Goal: Information Seeking & Learning: Learn about a topic

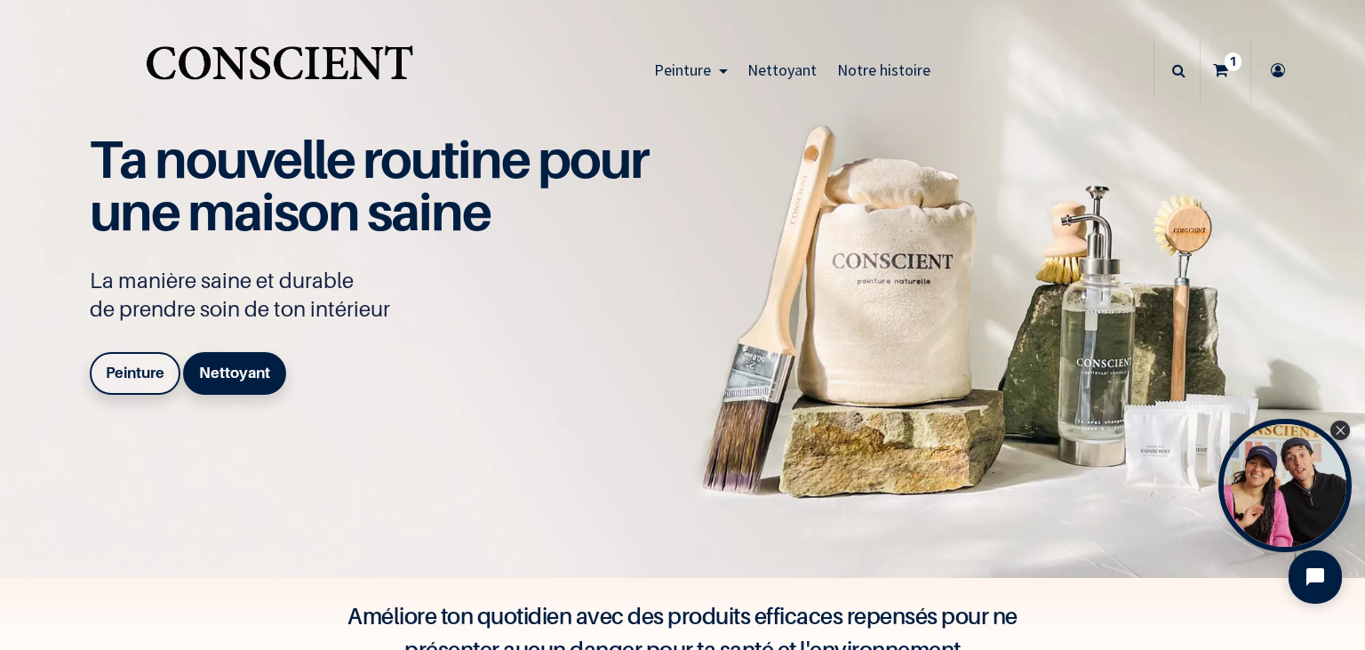
click at [126, 369] on b "Peinture" at bounding box center [135, 372] width 59 height 18
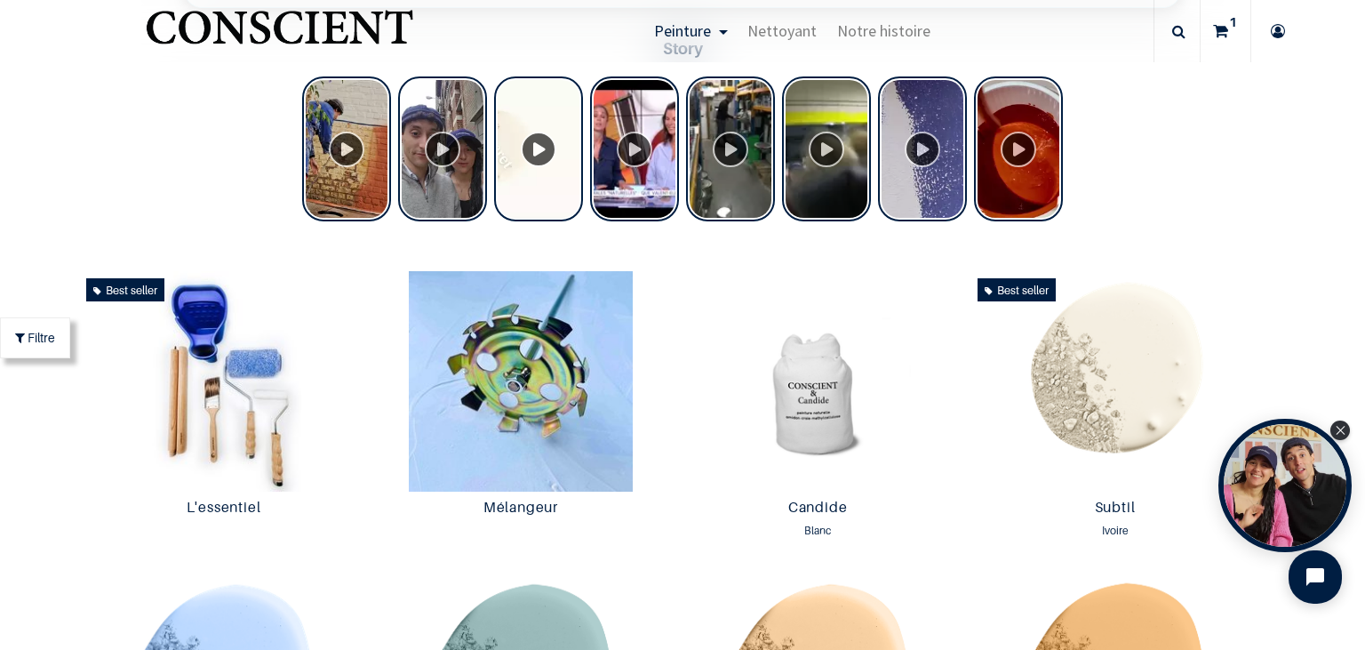
scroll to position [819, 0]
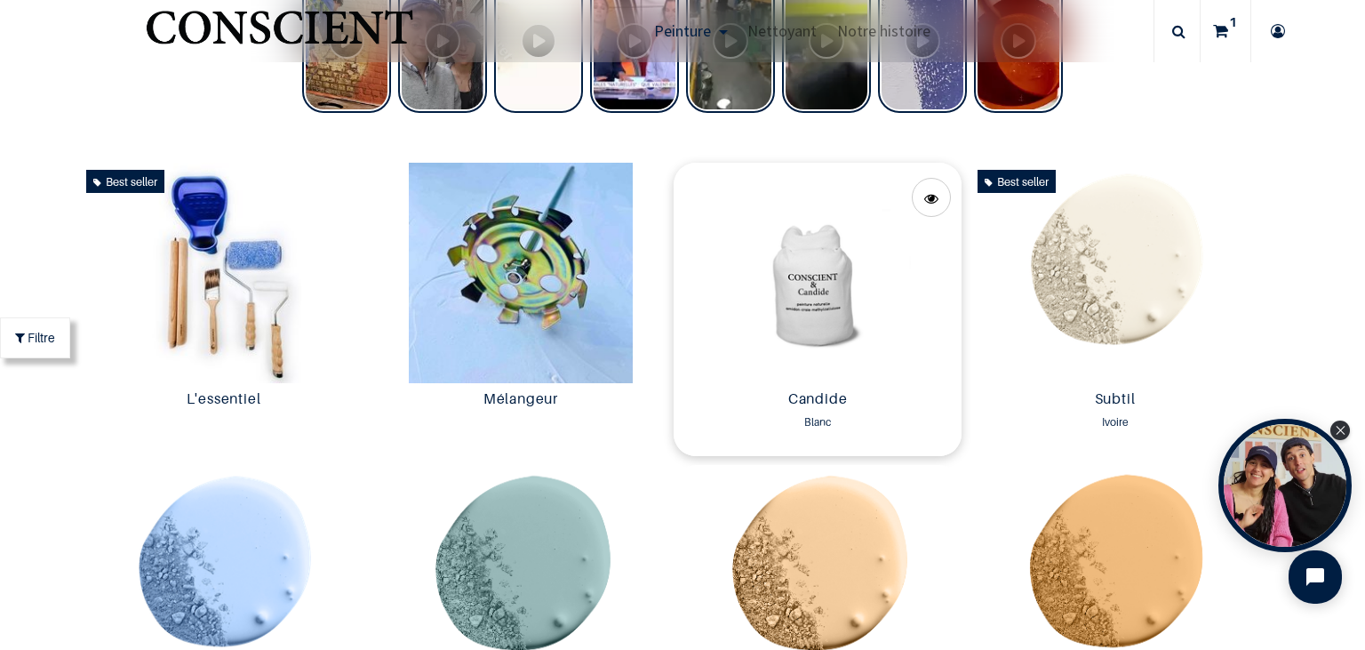
click at [839, 268] on img at bounding box center [818, 273] width 288 height 220
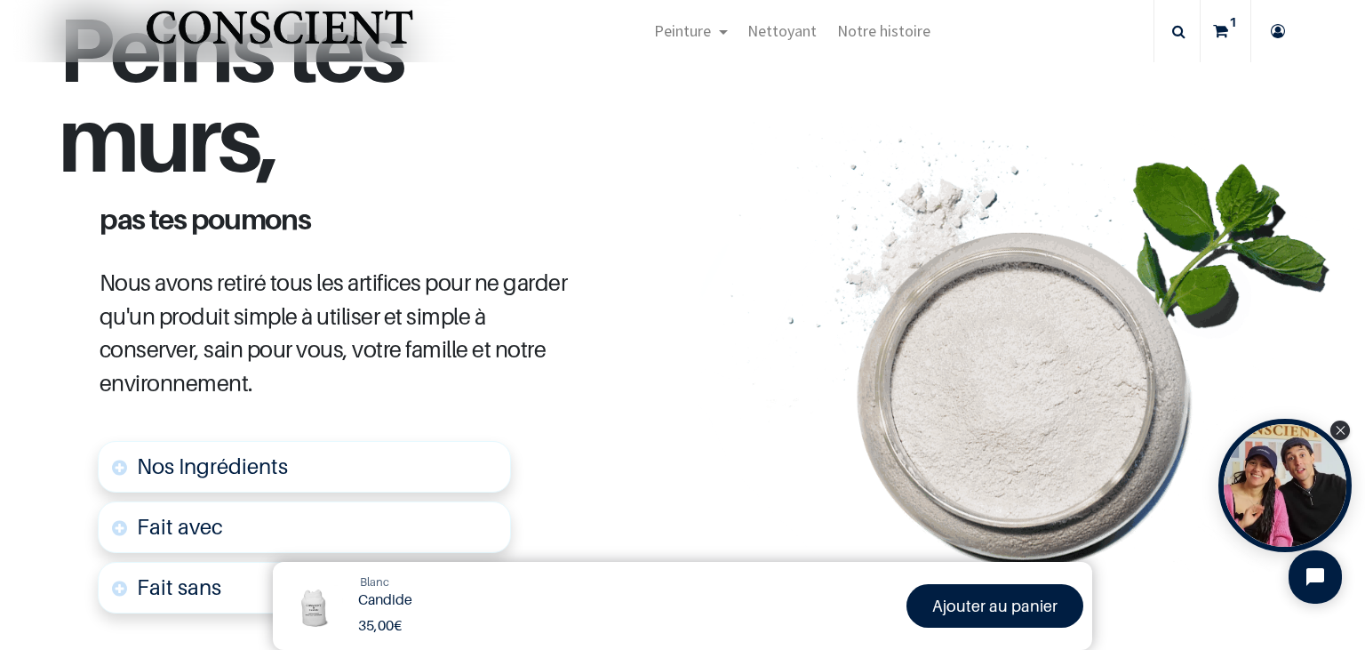
scroll to position [758, 0]
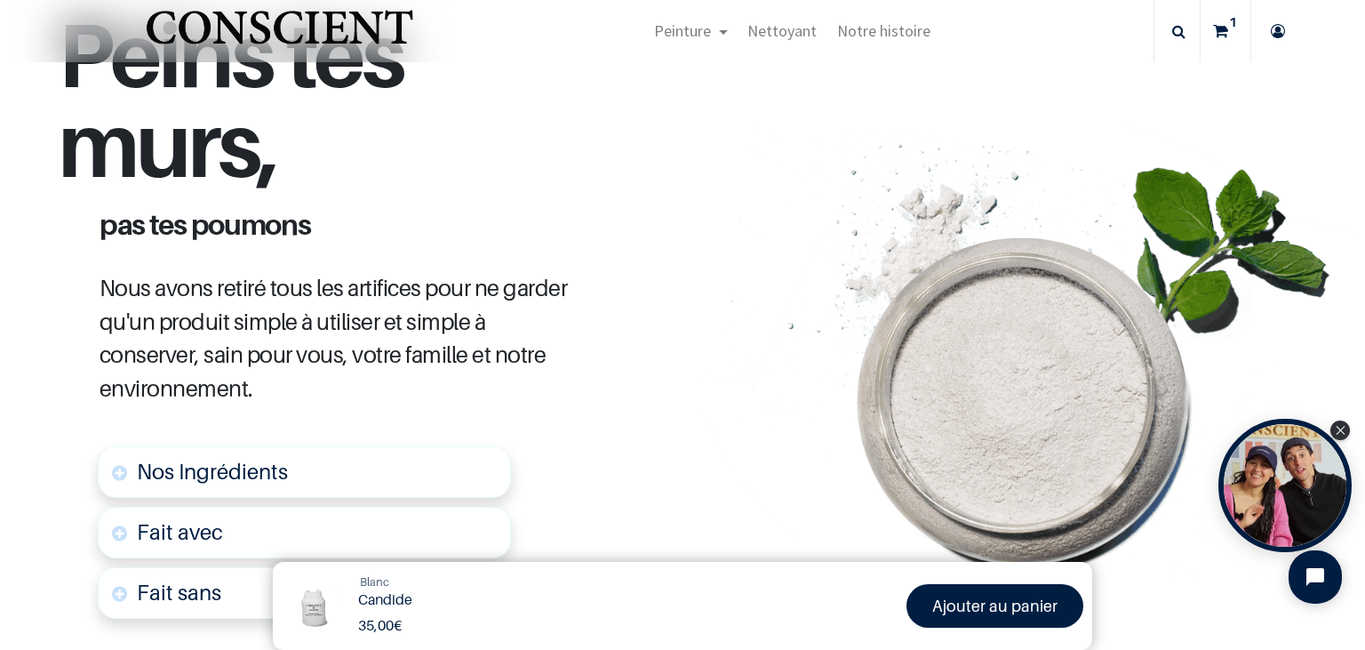
click at [244, 459] on span "Nos Ingrédients" at bounding box center [212, 472] width 151 height 26
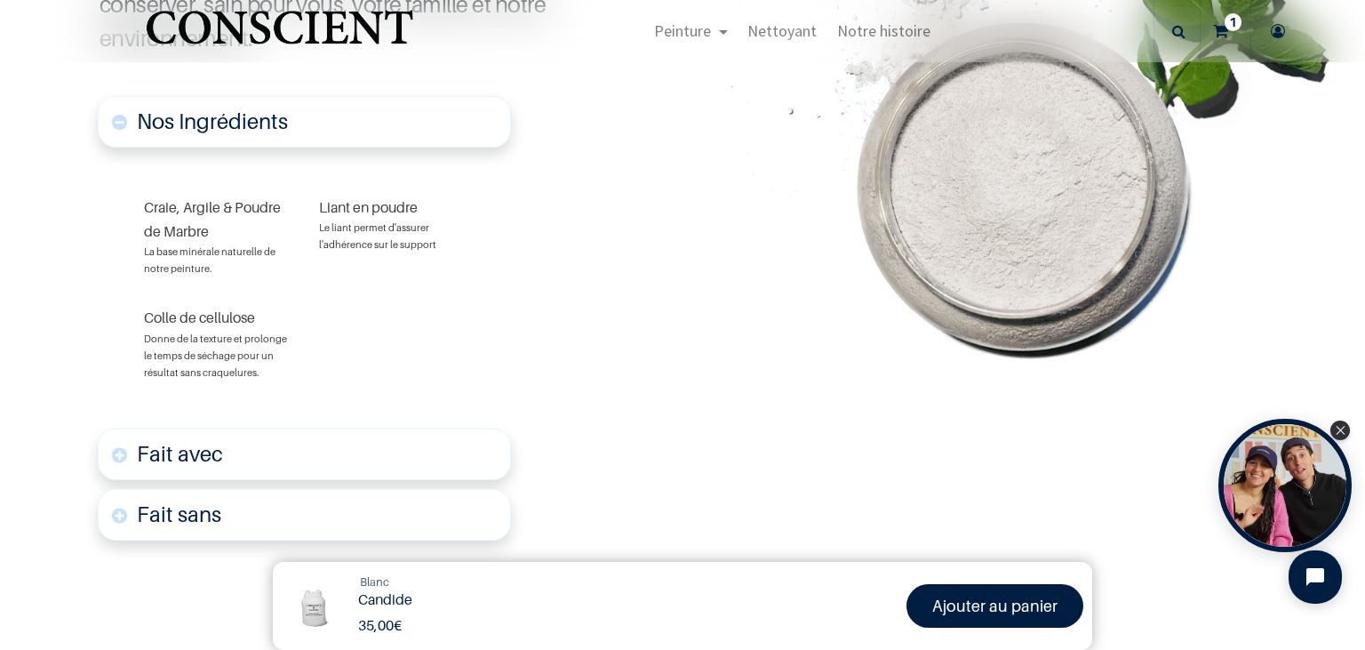
scroll to position [1082, 0]
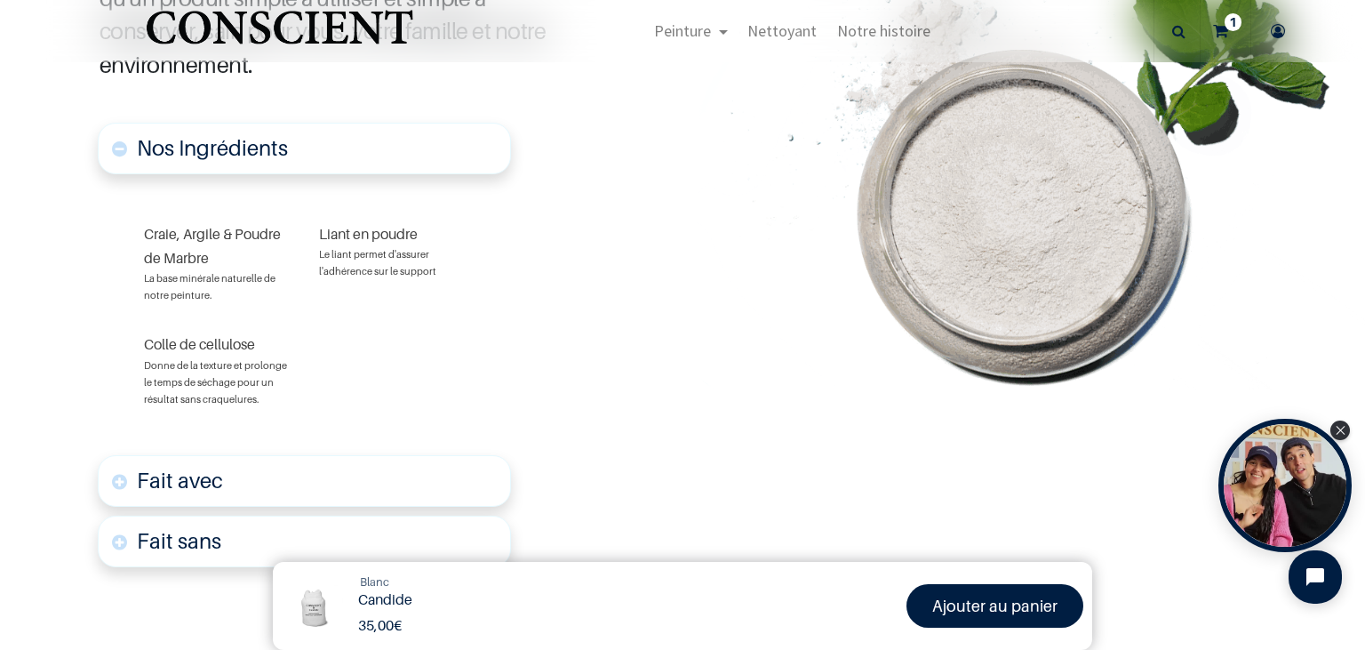
click at [195, 467] on font "Fait avec" at bounding box center [180, 480] width 86 height 26
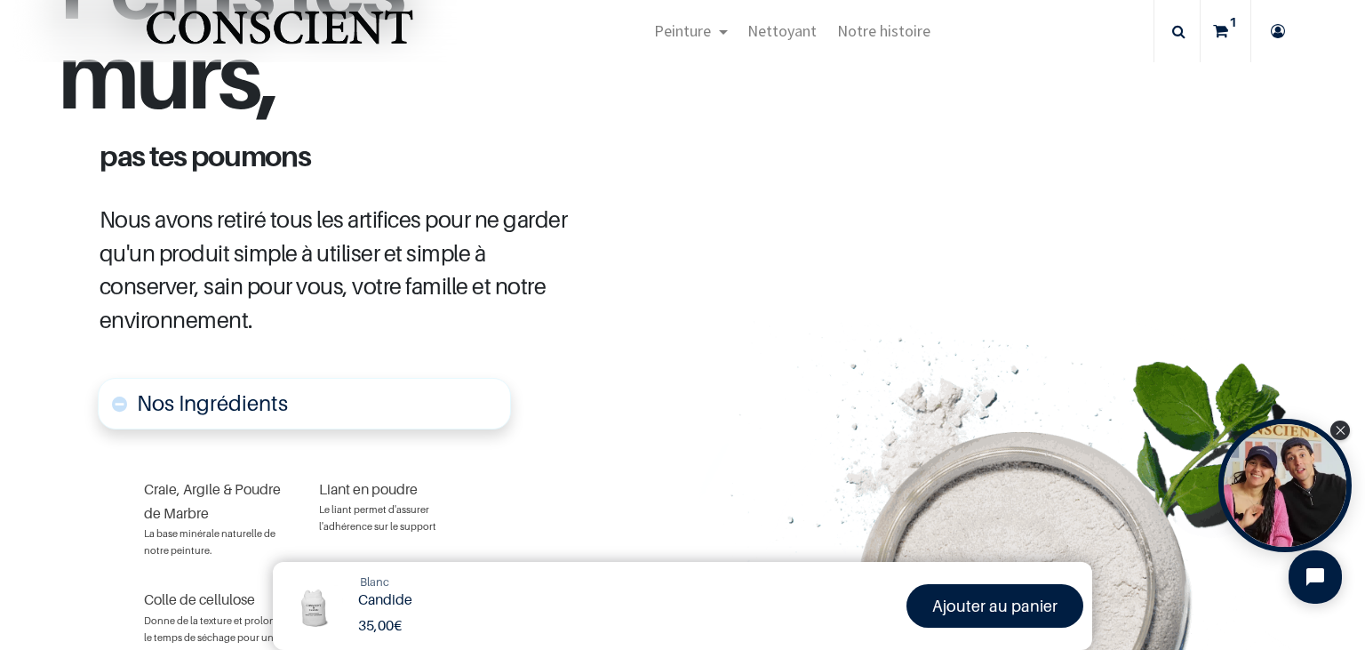
scroll to position [800, 0]
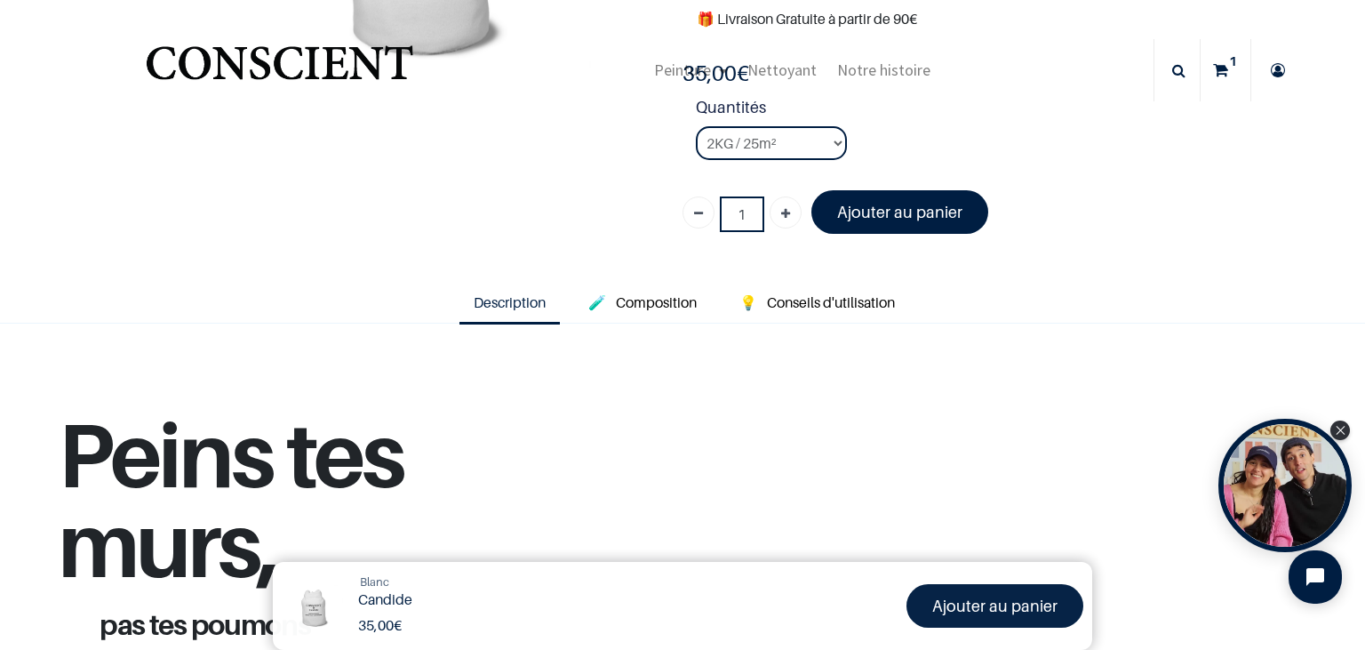
scroll to position [21, 0]
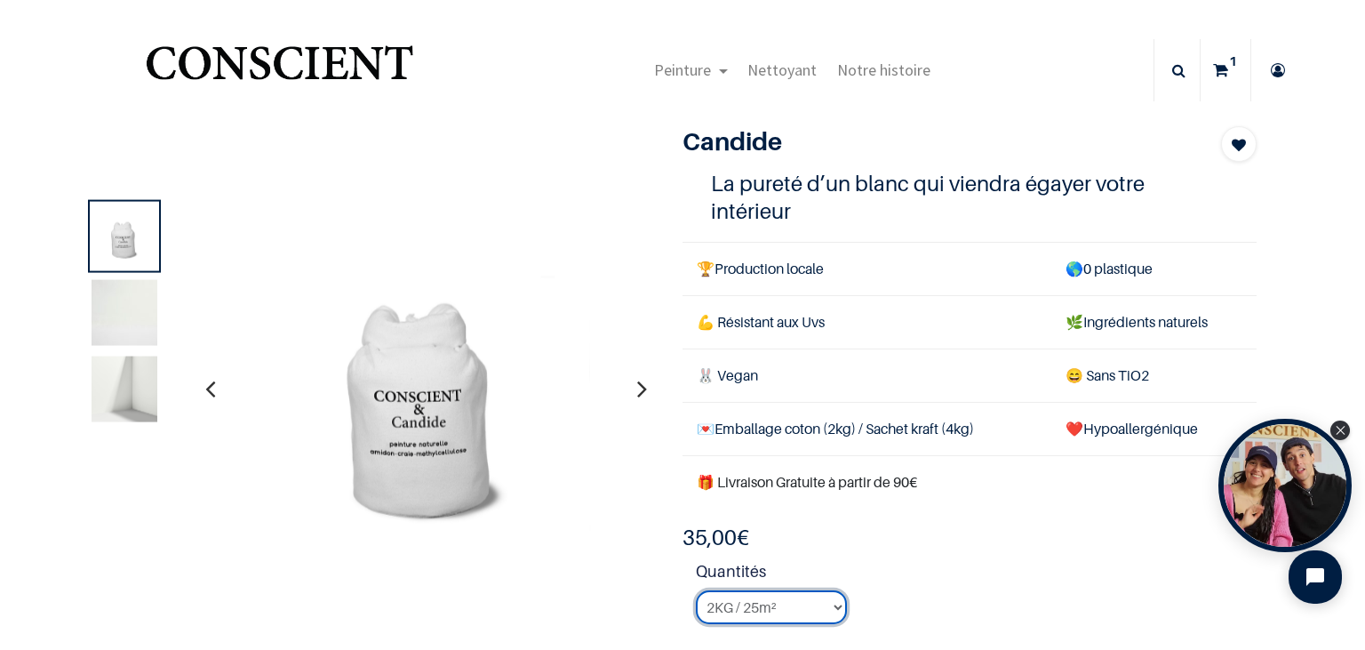
click at [696, 590] on select "2KG / 25m² 4KG / 50m² 8KG / 100m² Testeur" at bounding box center [771, 607] width 151 height 34
click at [952, 559] on strong "Quantités" at bounding box center [976, 574] width 561 height 31
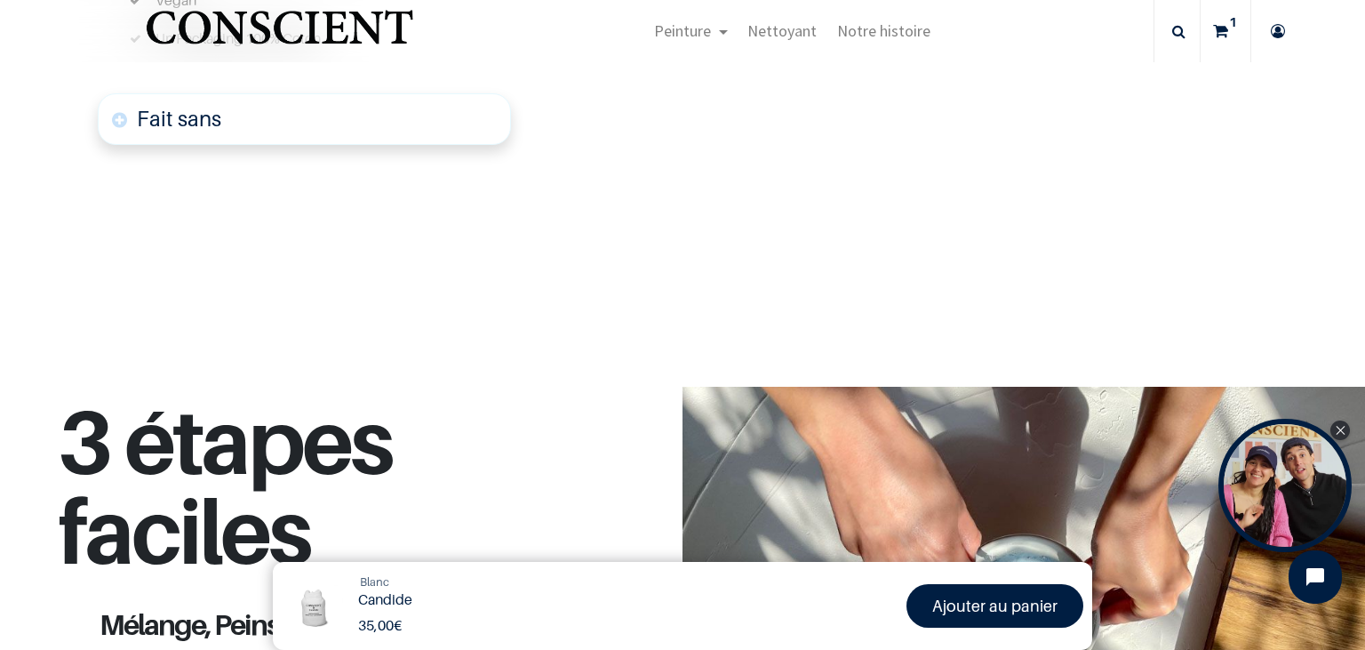
scroll to position [1763, 0]
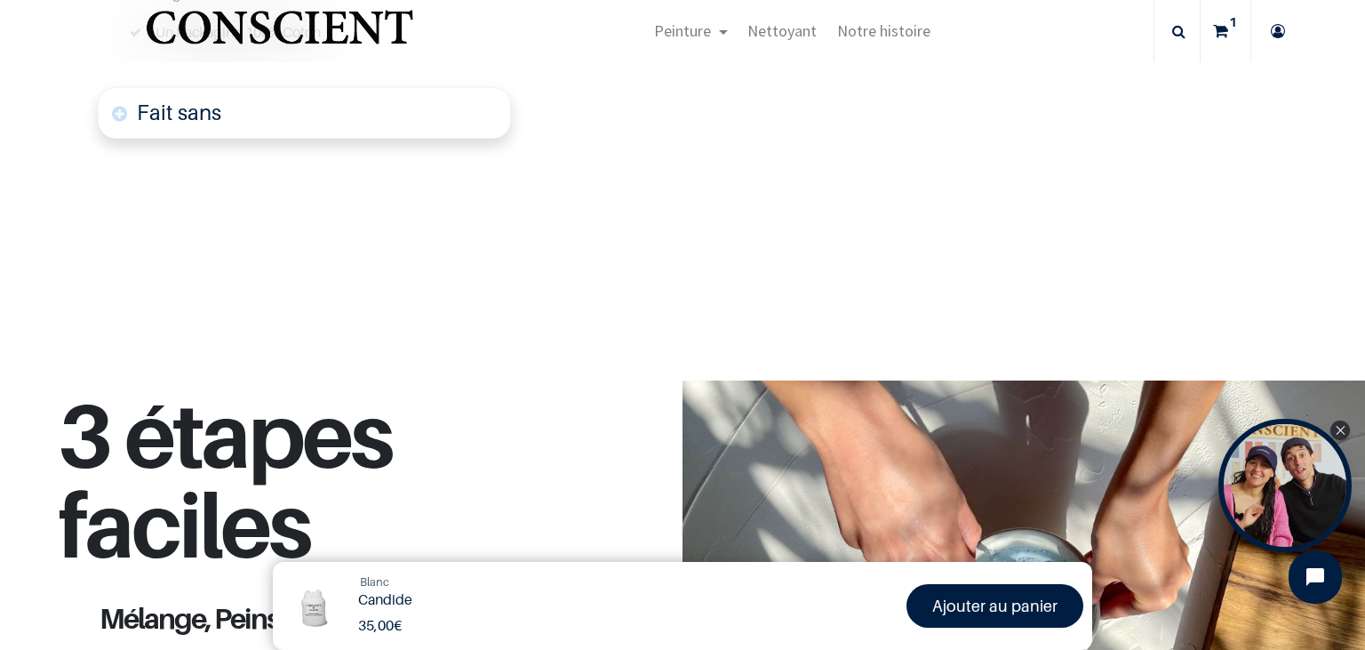
click at [126, 87] on link "Fait sans" at bounding box center [304, 113] width 413 height 52
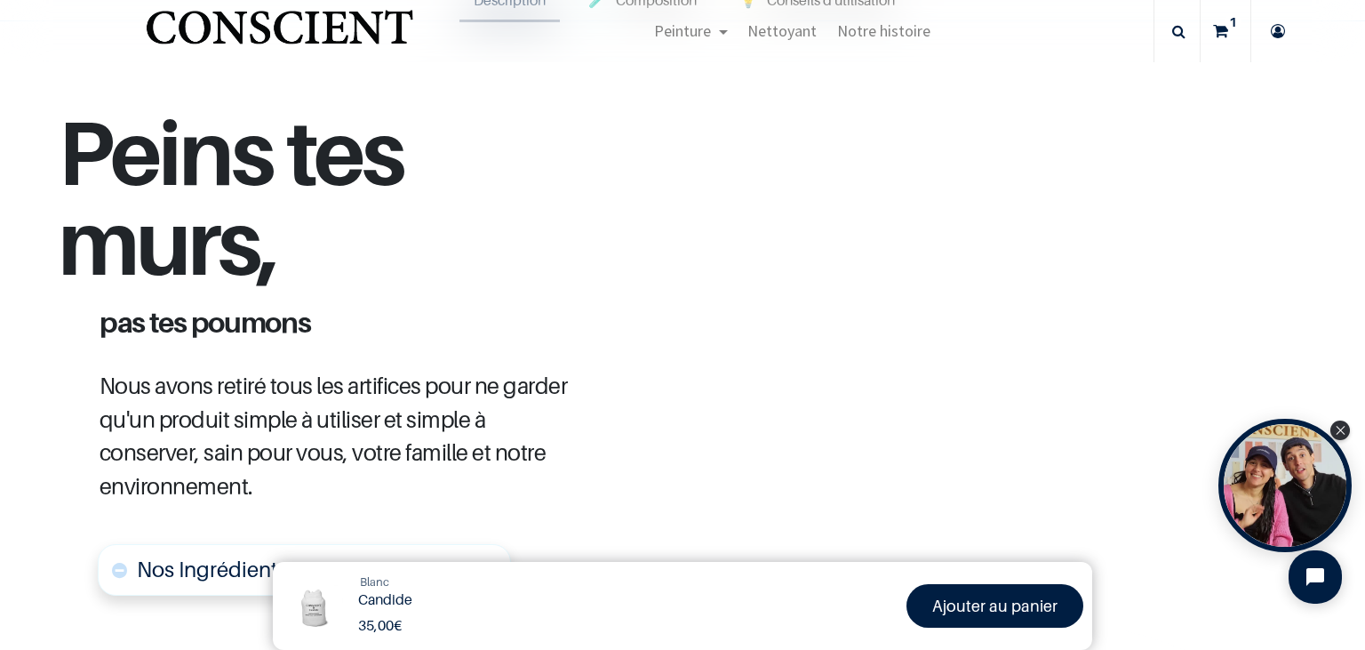
scroll to position [636, 0]
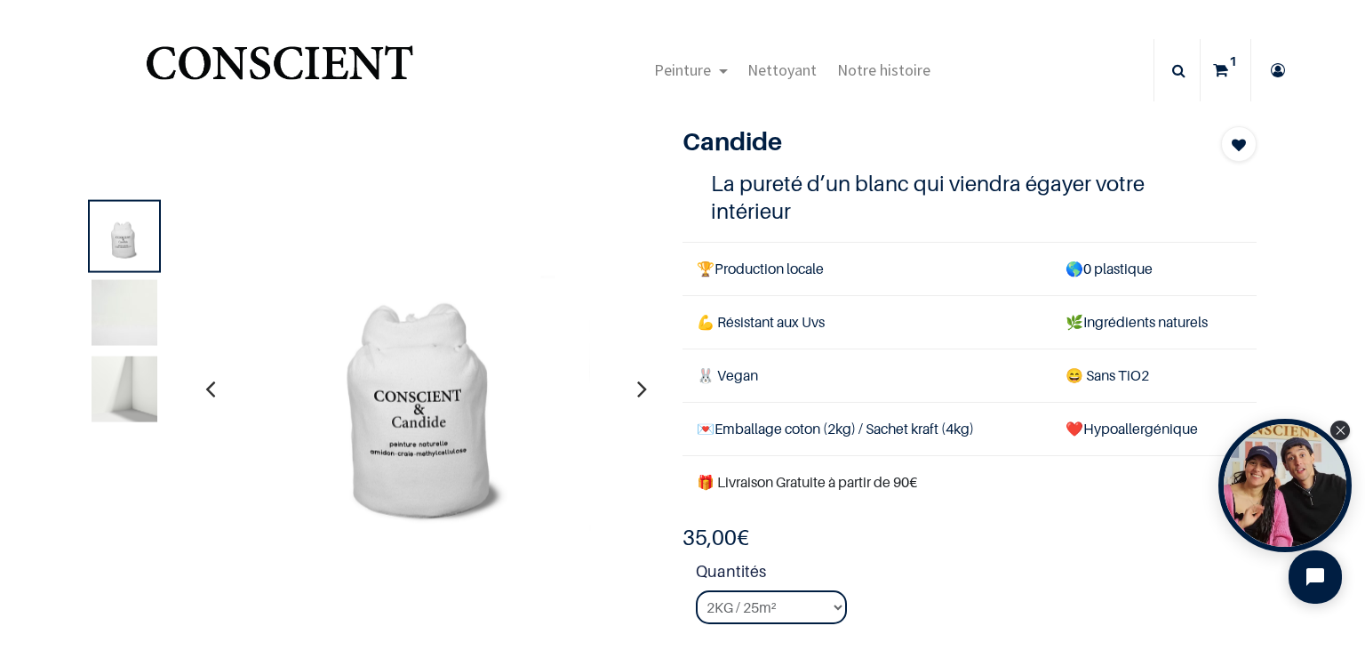
scroll to position [23, 0]
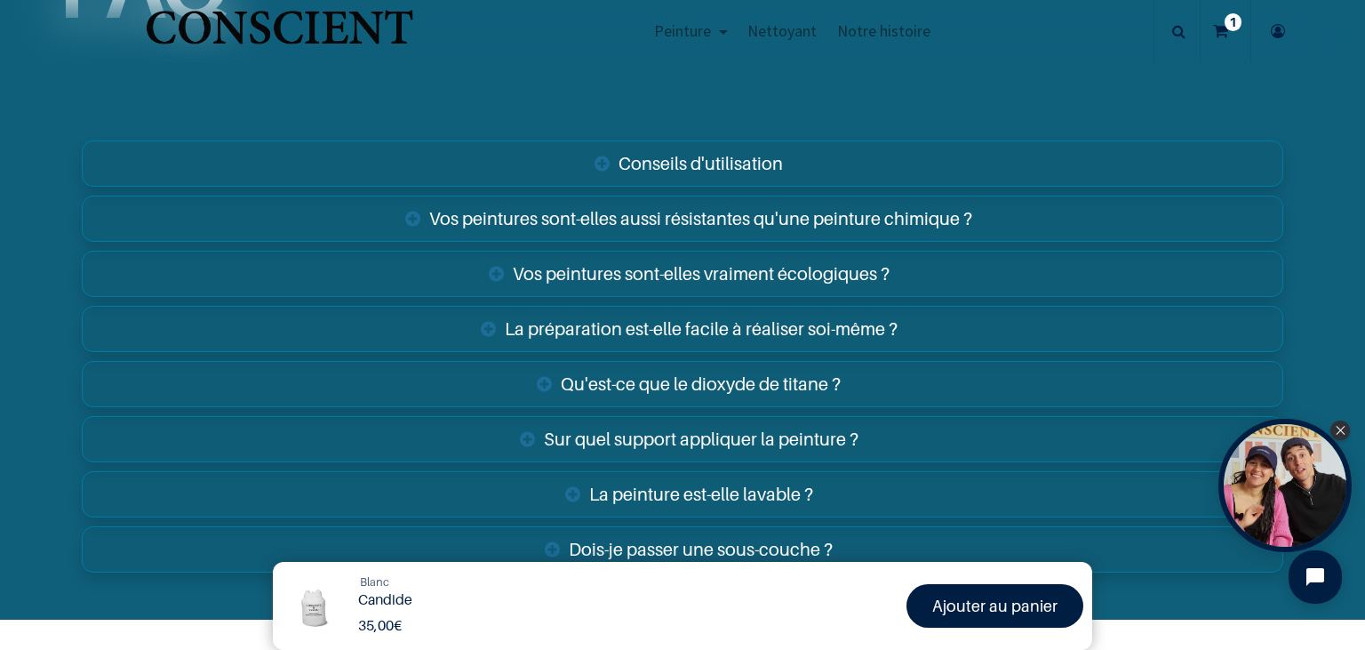
scroll to position [3682, 0]
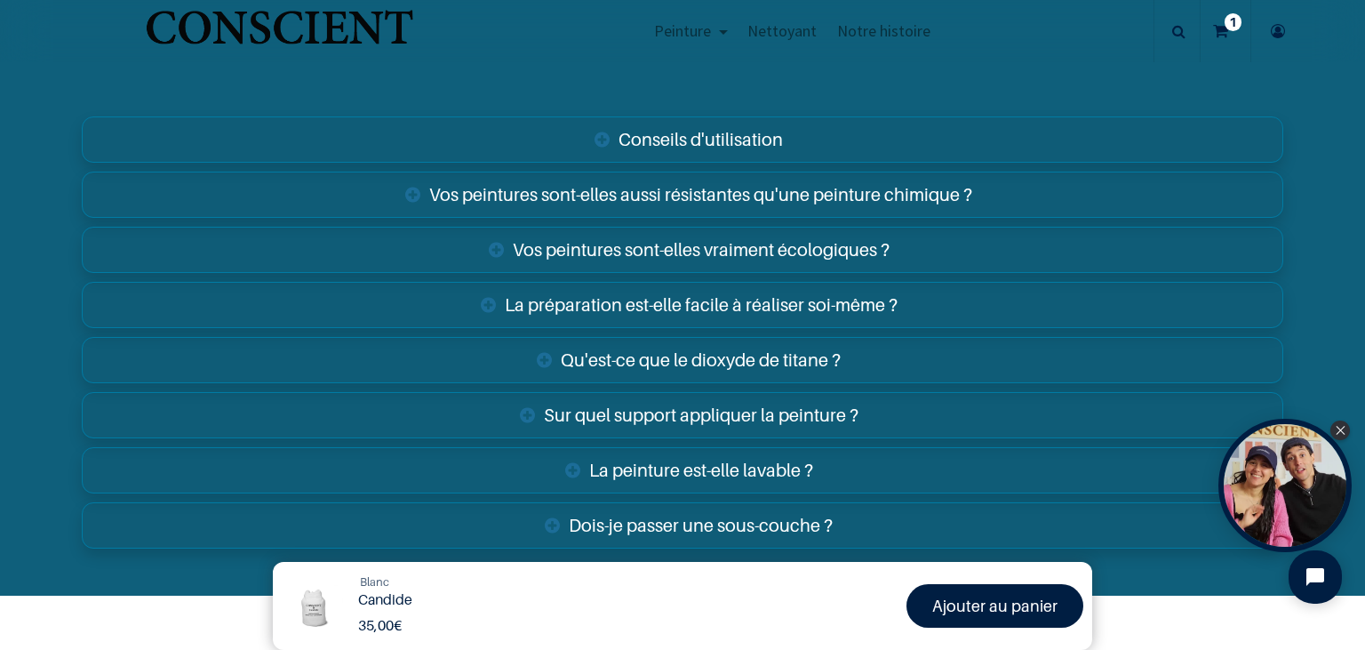
click at [773, 227] on link "Vos peintures sont-elles vraiment écologiques ?" at bounding box center [683, 250] width 1202 height 46
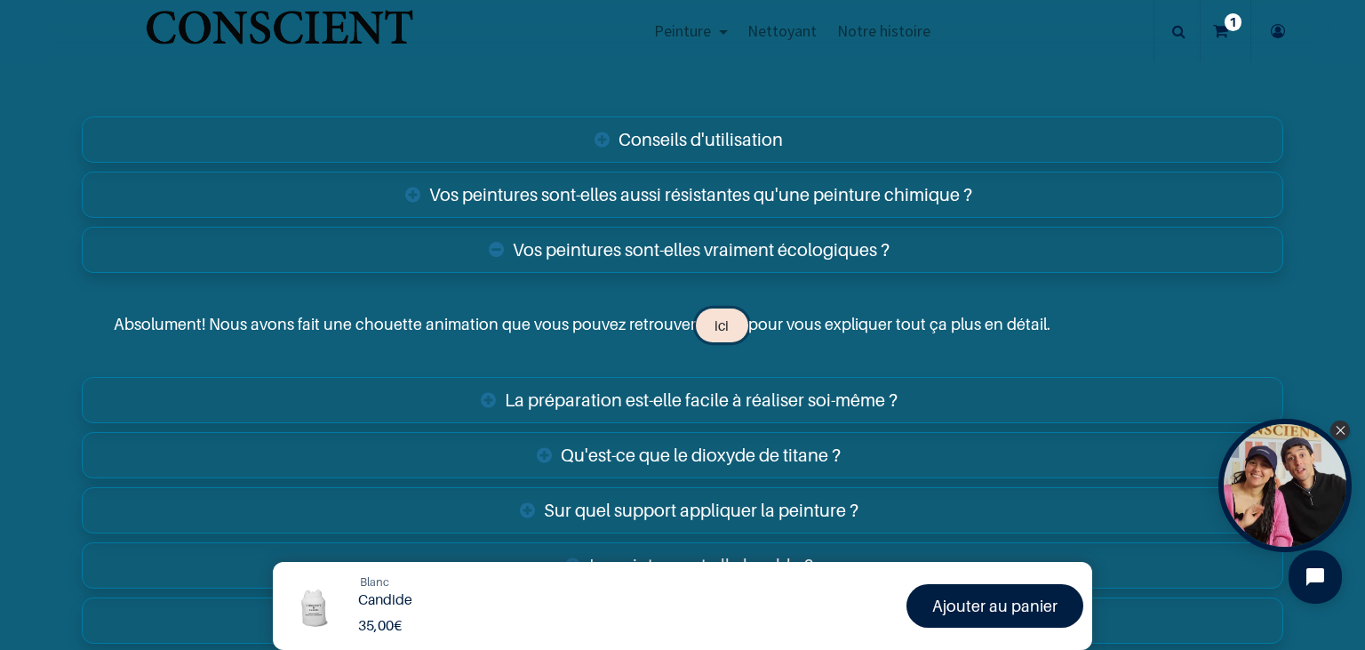
click at [720, 308] on link "ici" at bounding box center [722, 325] width 52 height 34
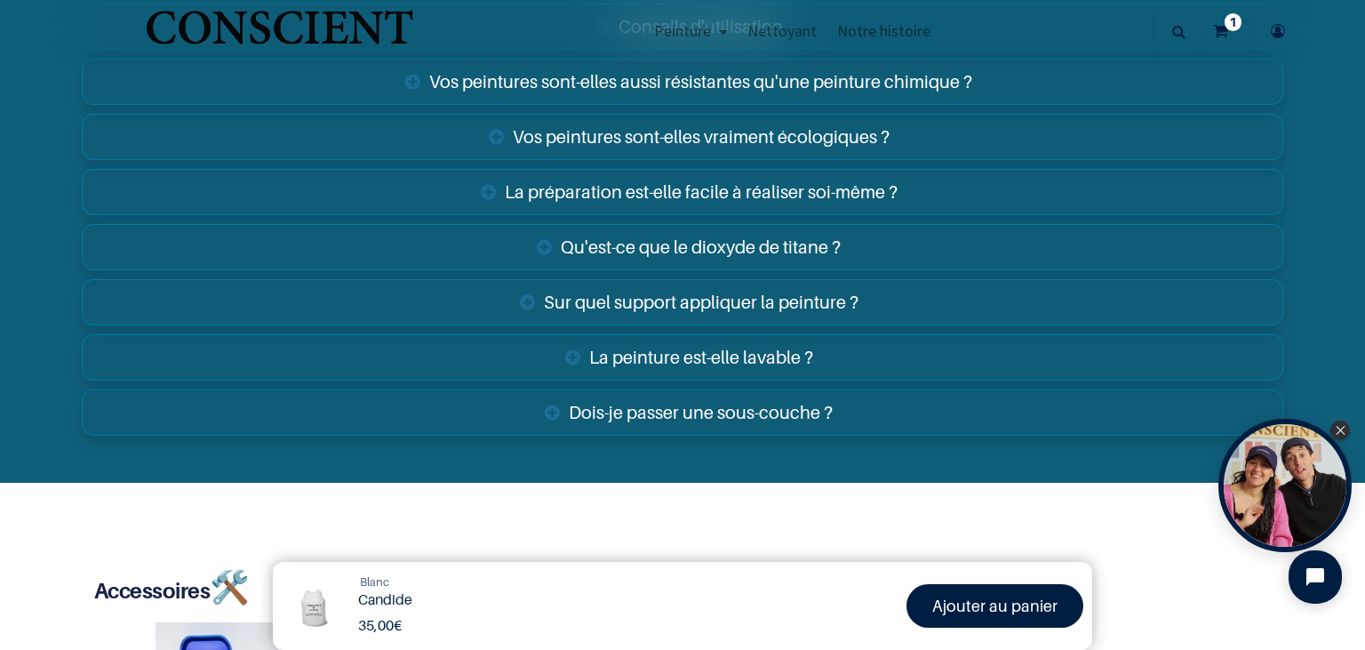
scroll to position [2972, 0]
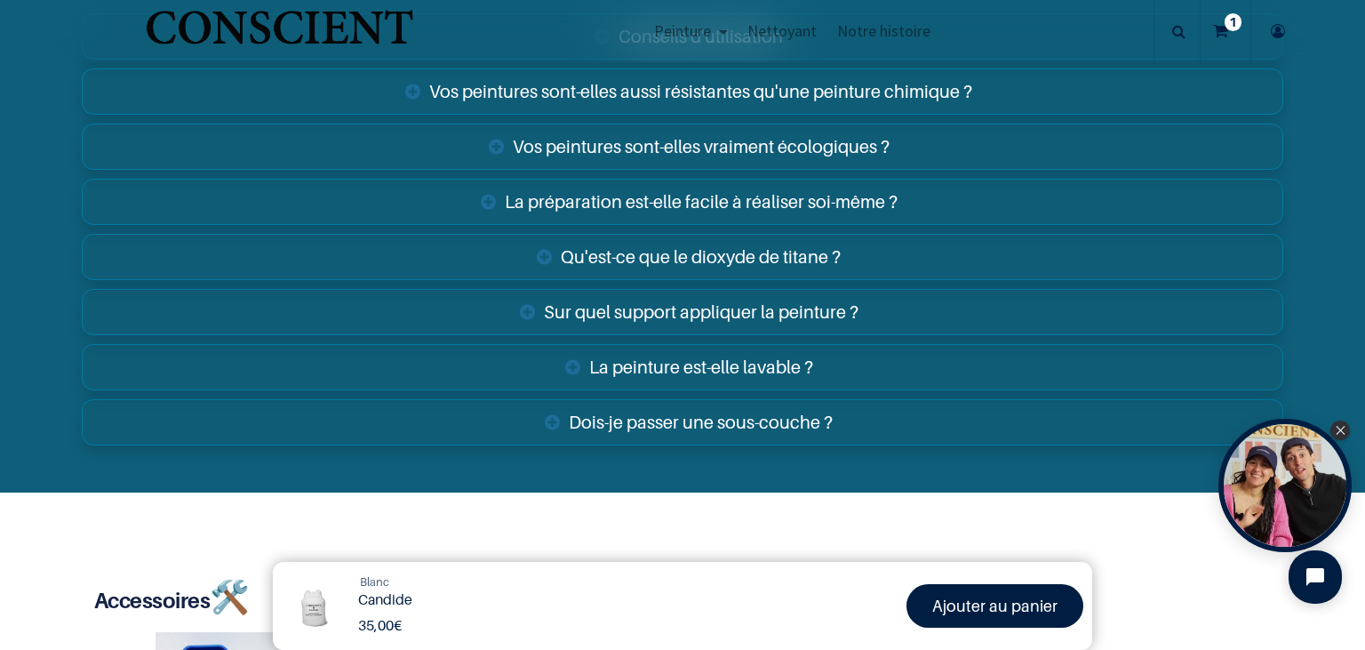
click at [780, 289] on link "Sur quel support appliquer la peinture ?" at bounding box center [683, 312] width 1202 height 46
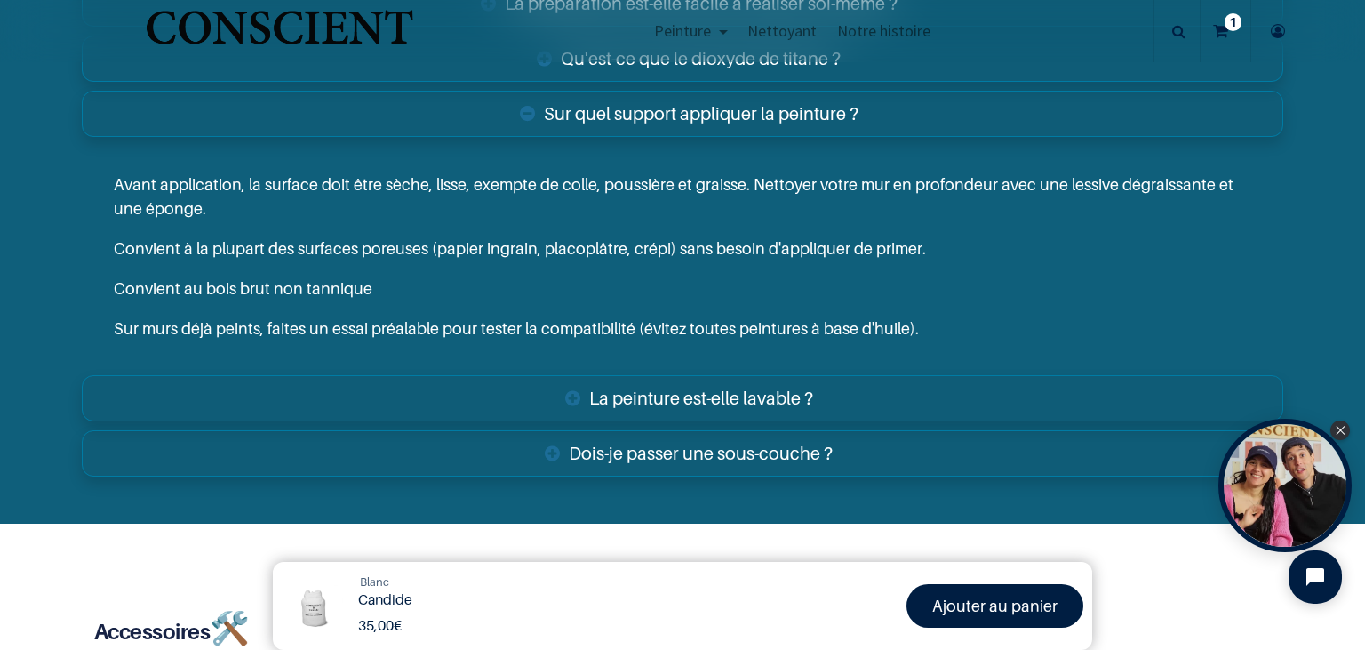
scroll to position [3181, 0]
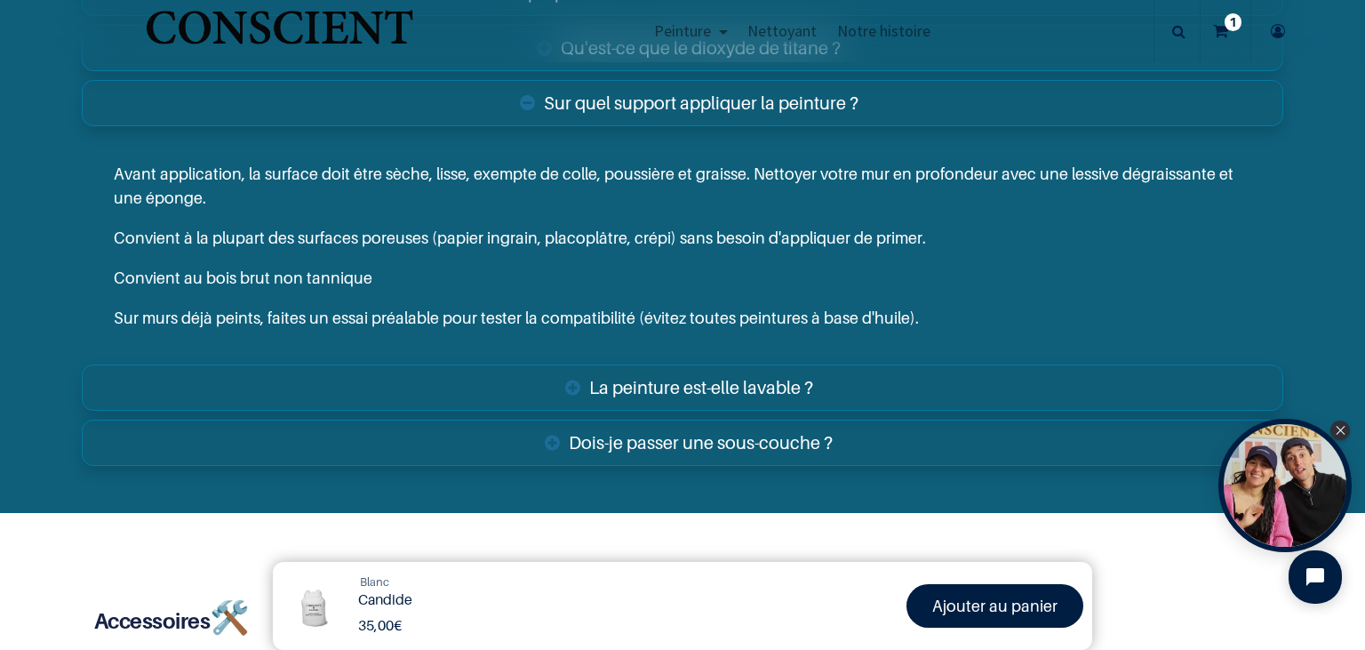
click at [770, 419] on link "Dois-je passer une sous-couche ?" at bounding box center [683, 442] width 1202 height 46
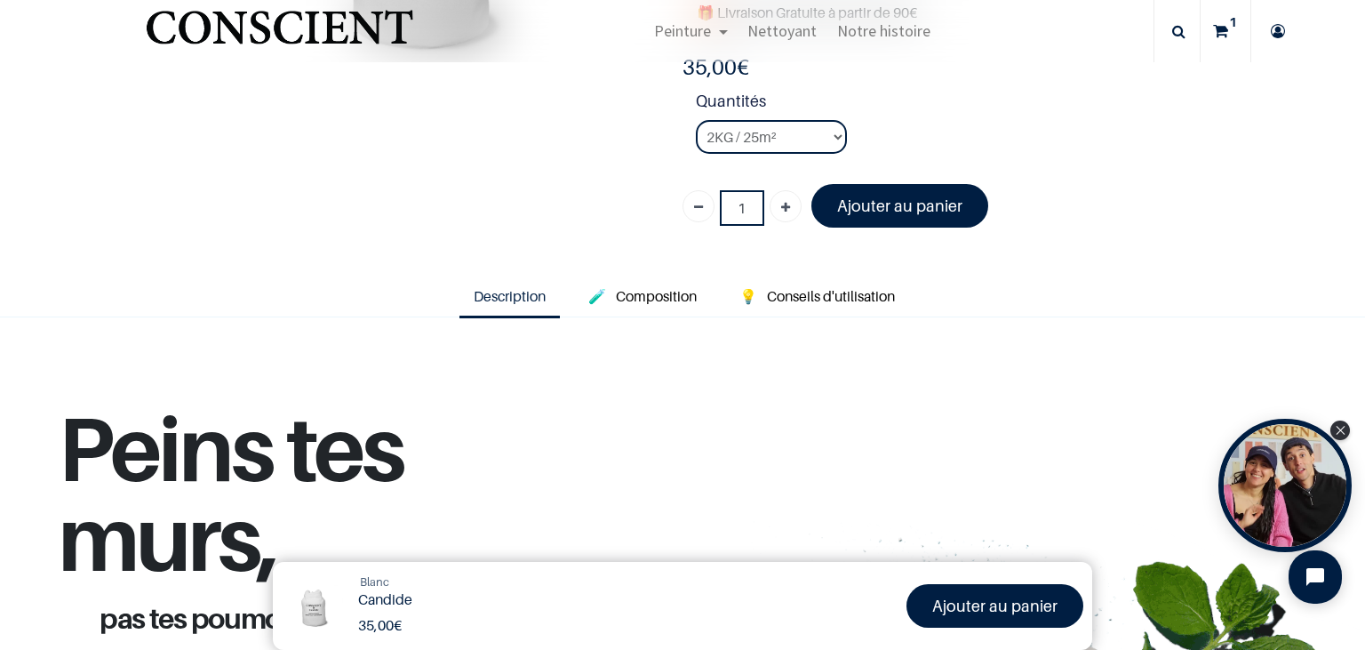
scroll to position [354, 0]
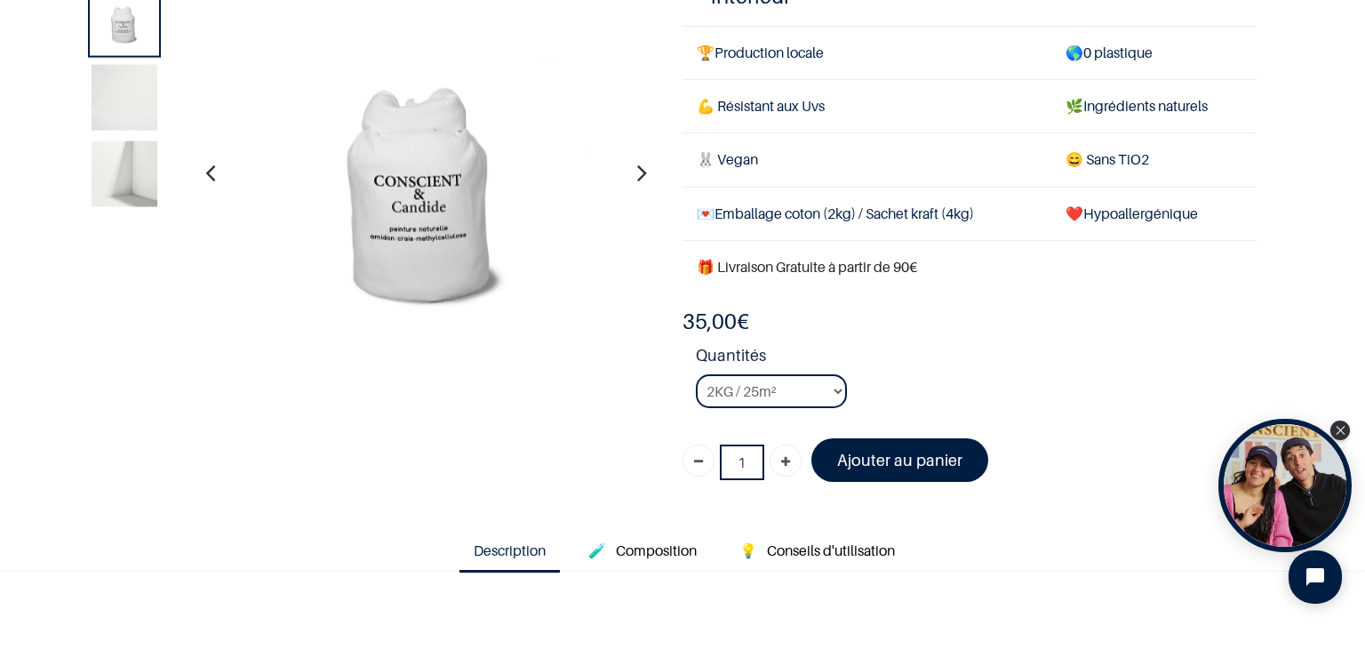
scroll to position [126, 0]
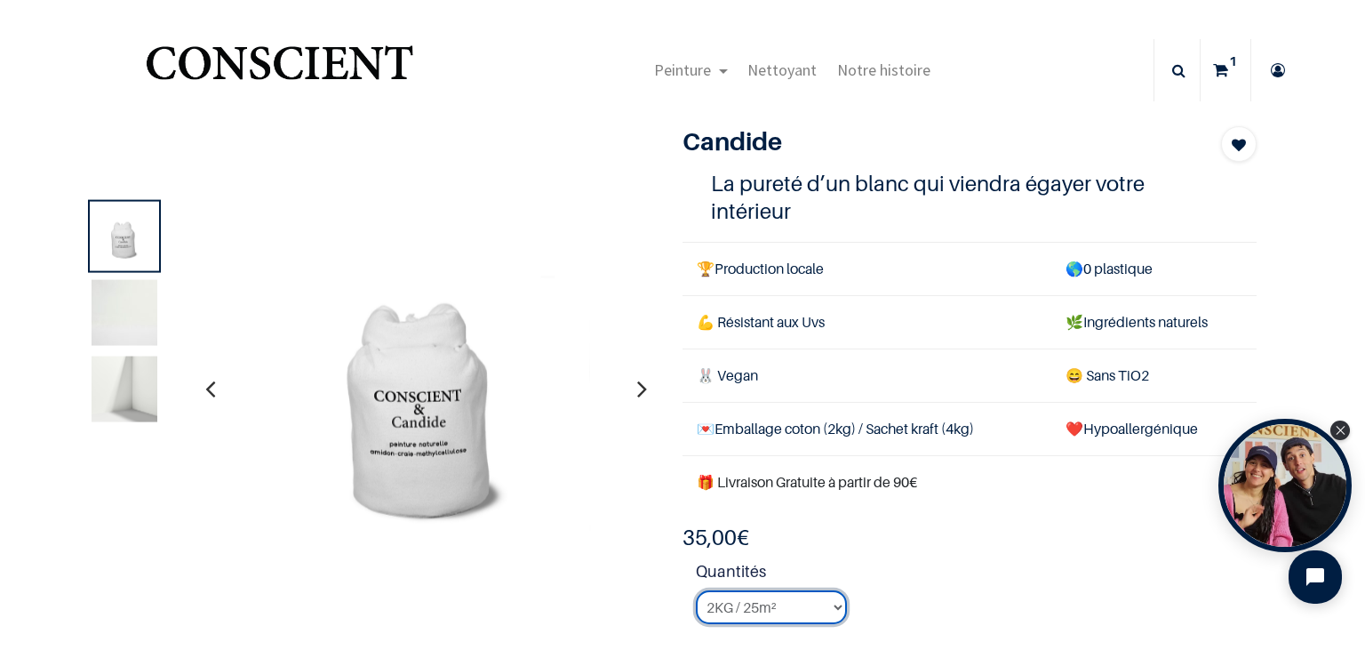
click at [696, 590] on select "2KG / 25m² 4KG / 50m² 8KG / 100m² Testeur" at bounding box center [771, 607] width 151 height 34
click option "4KG / 50m²" at bounding box center [0, 0] width 0 height 0
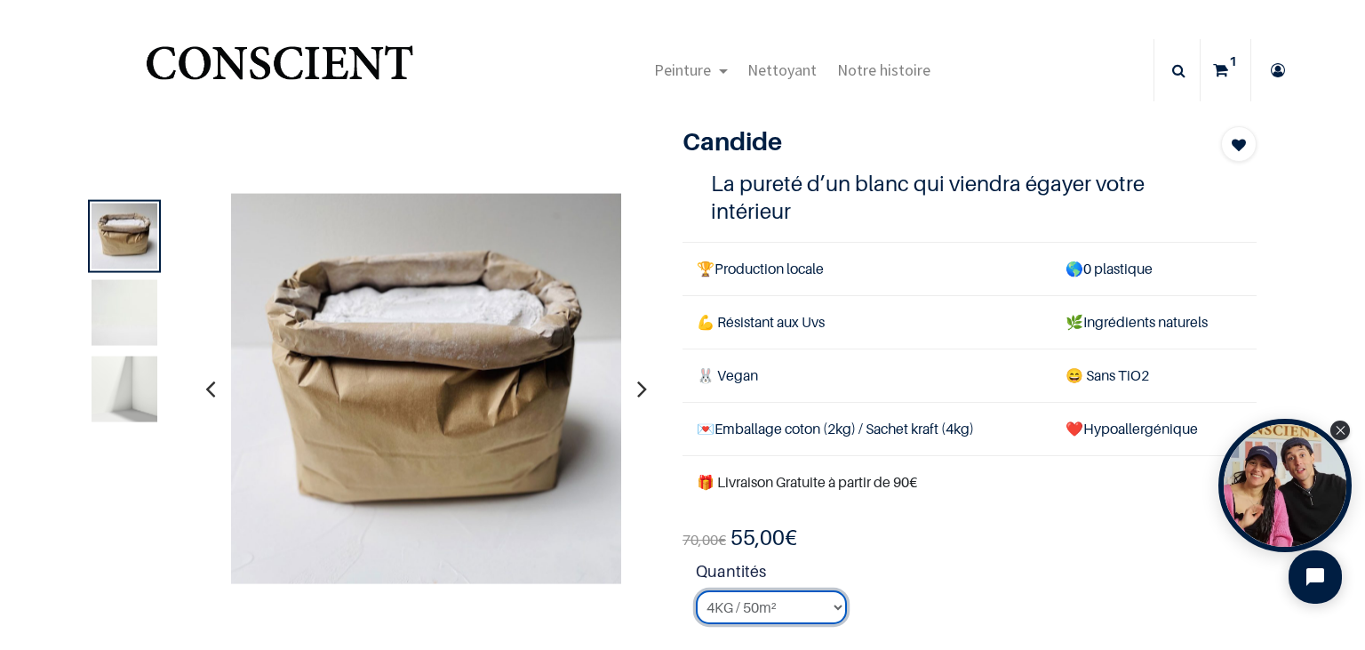
click at [696, 590] on select "2KG / 25m² 4KG / 50m² 8KG / 100m² Testeur" at bounding box center [771, 607] width 151 height 34
select select "3"
click option "8KG / 100m²" at bounding box center [0, 0] width 0 height 0
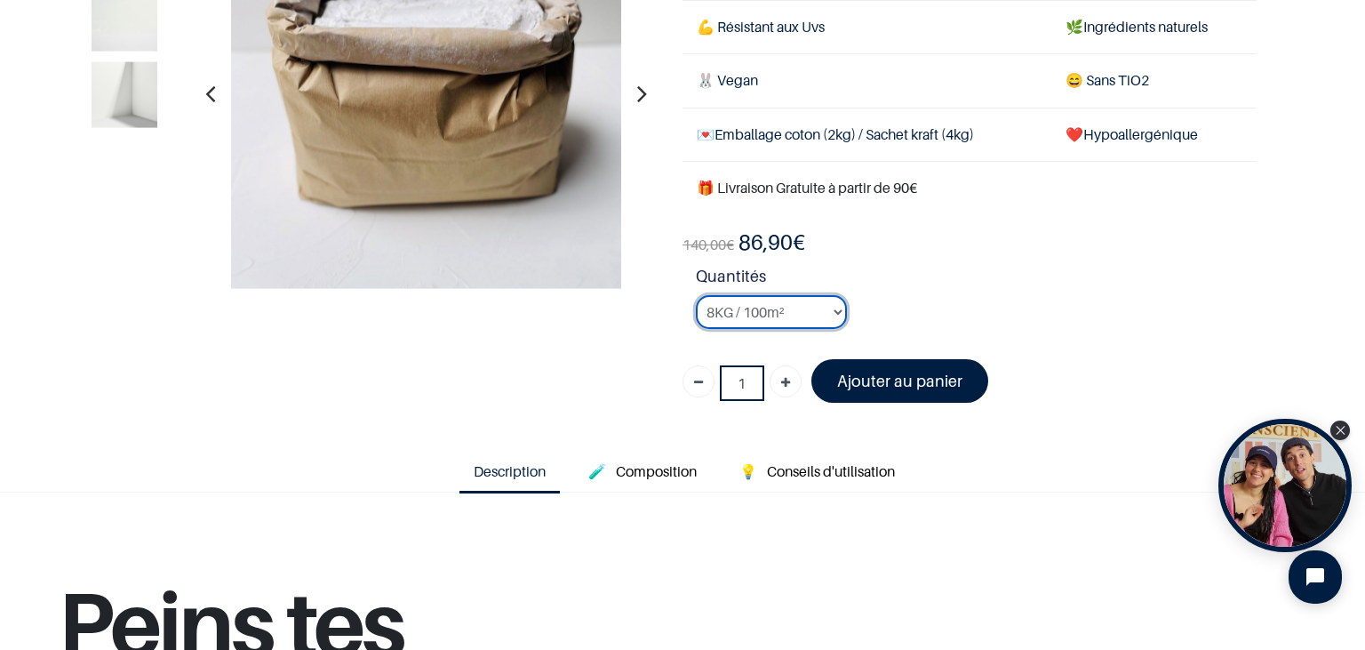
scroll to position [200, 0]
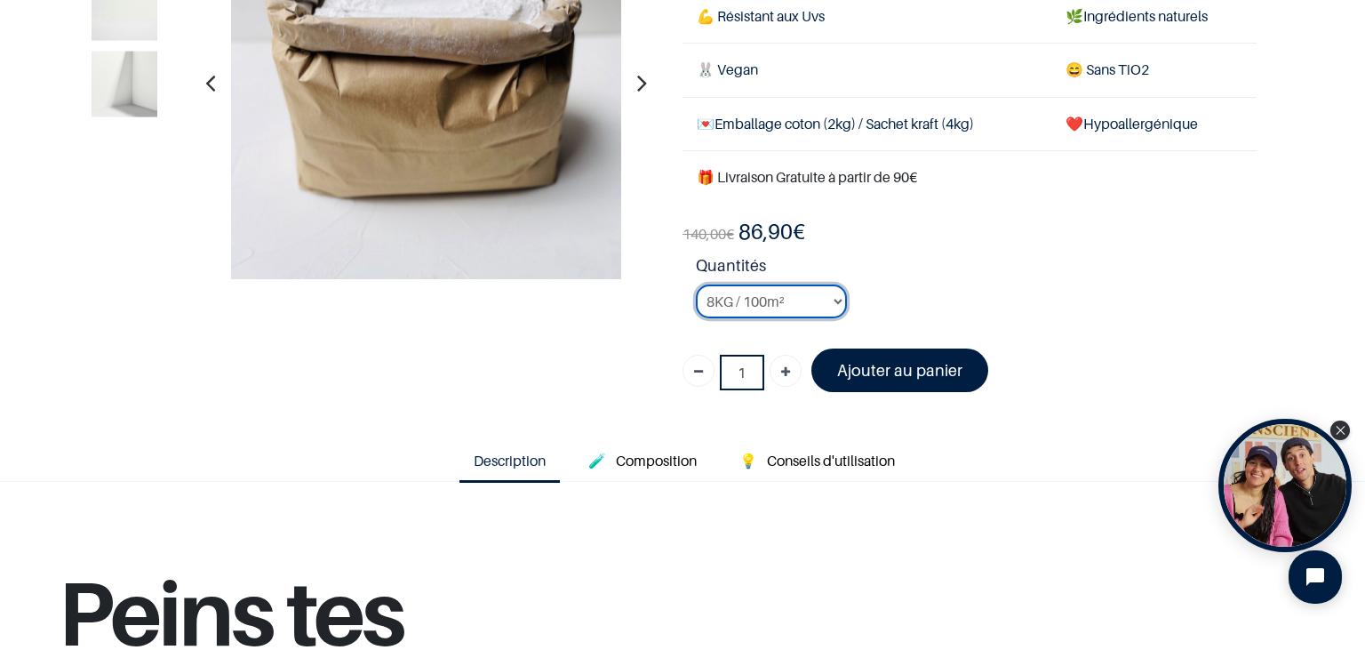
scroll to position [195, 0]
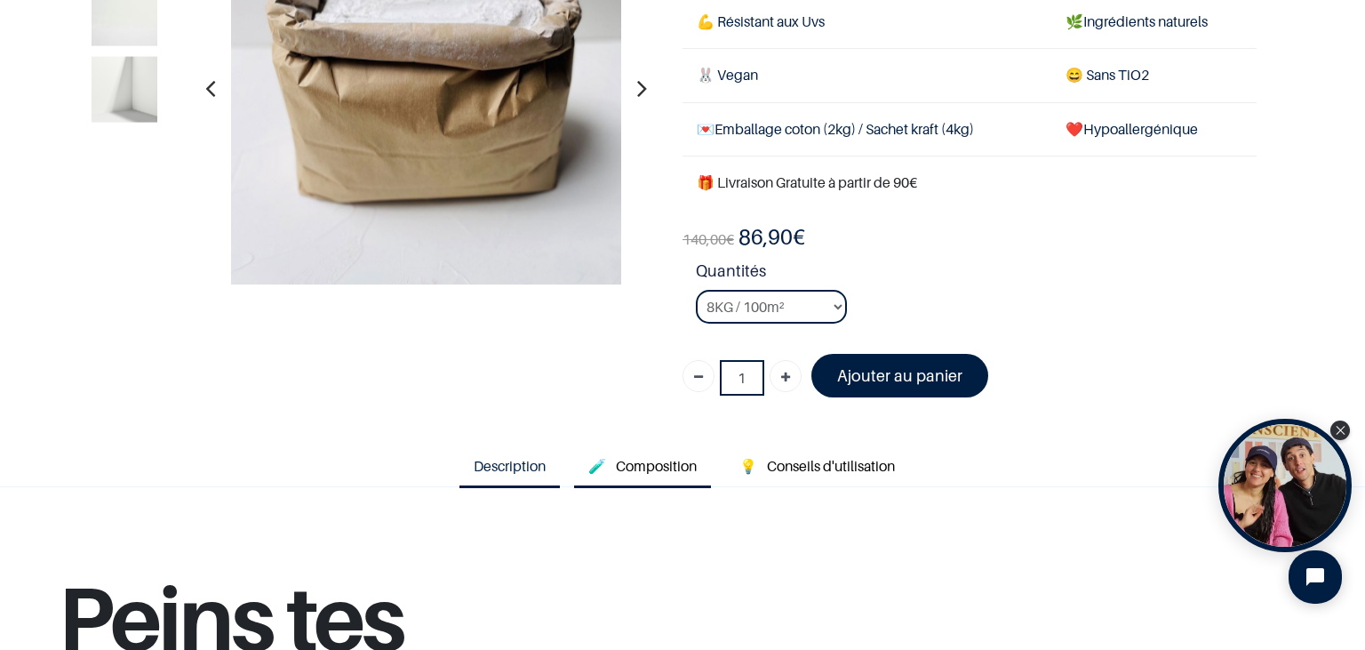
click at [651, 457] on span "Composition" at bounding box center [656, 466] width 81 height 18
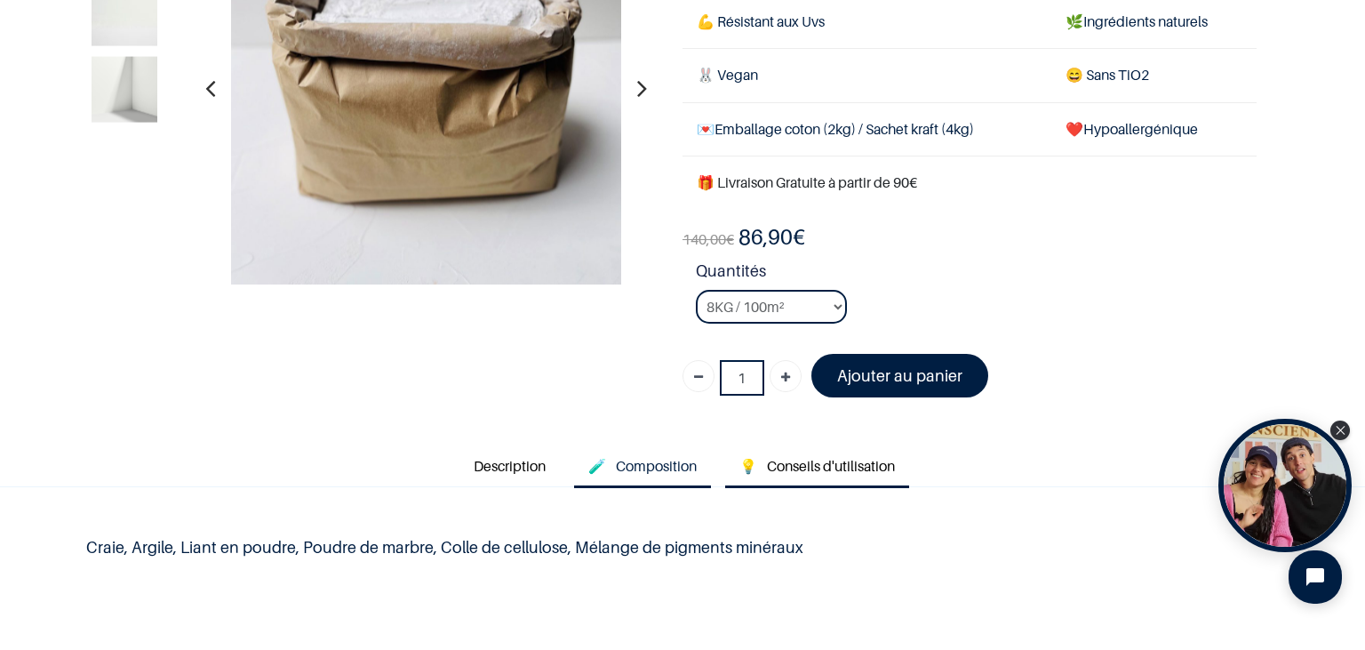
click at [813, 457] on span "Conseils d'utilisation" at bounding box center [831, 466] width 128 height 18
